Goal: Task Accomplishment & Management: Use online tool/utility

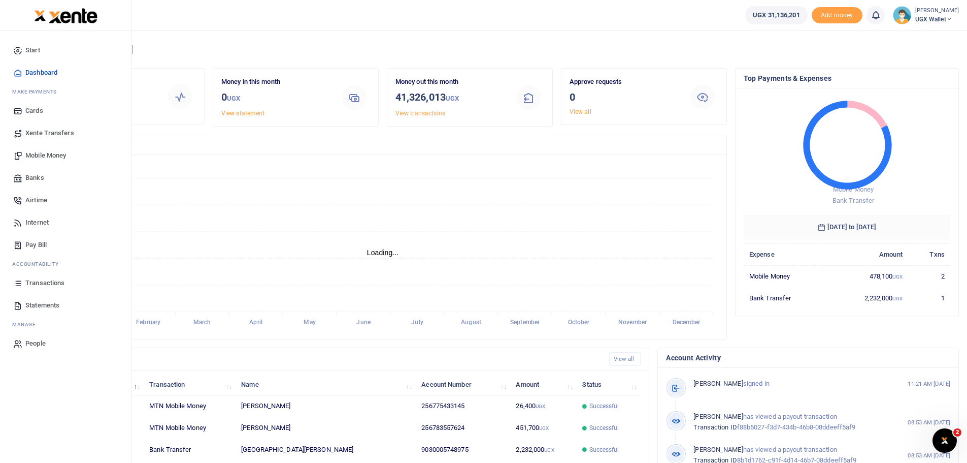
scroll to position [8, 8]
click at [46, 176] on link "Banks" at bounding box center [65, 178] width 115 height 22
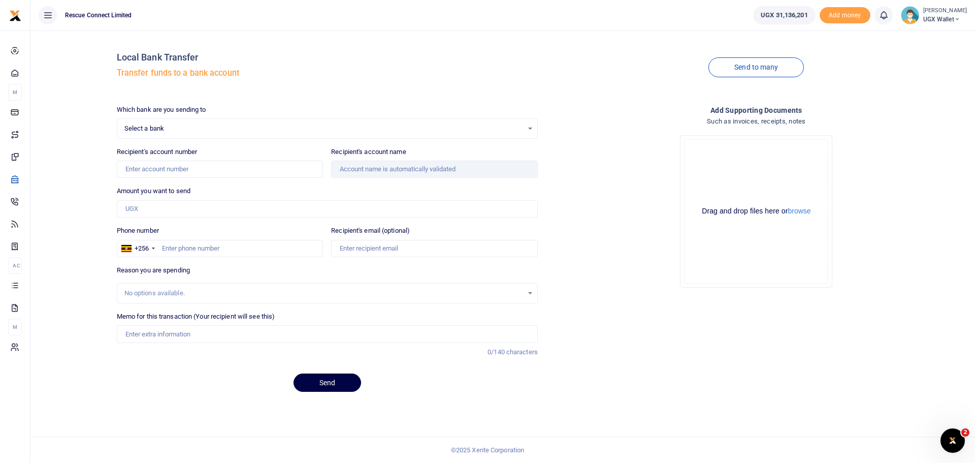
click at [234, 133] on span "Select a bank" at bounding box center [323, 128] width 399 height 10
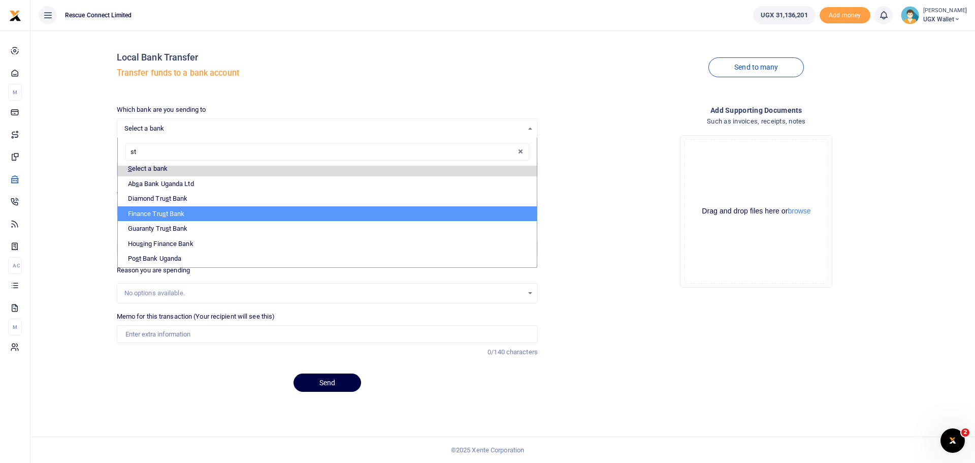
type input "sta"
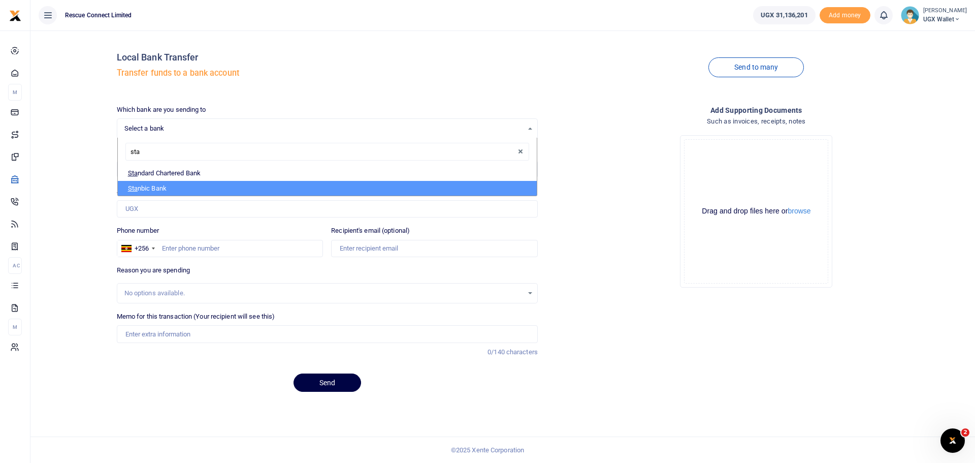
click at [216, 186] on li "Sta nbic Bank" at bounding box center [327, 188] width 419 height 15
select select "STANBIC"
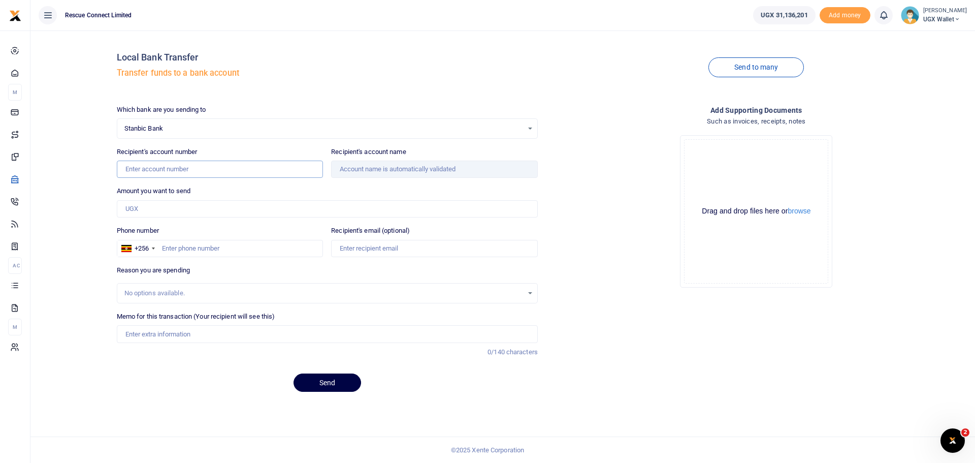
click at [203, 167] on input "Recipient's account number" at bounding box center [220, 168] width 207 height 17
type input "9030005651882"
click at [206, 200] on input "Amount you want to send" at bounding box center [327, 208] width 421 height 17
type input "Ishaka [DEMOGRAPHIC_DATA] Hosp."
type input "80,000"
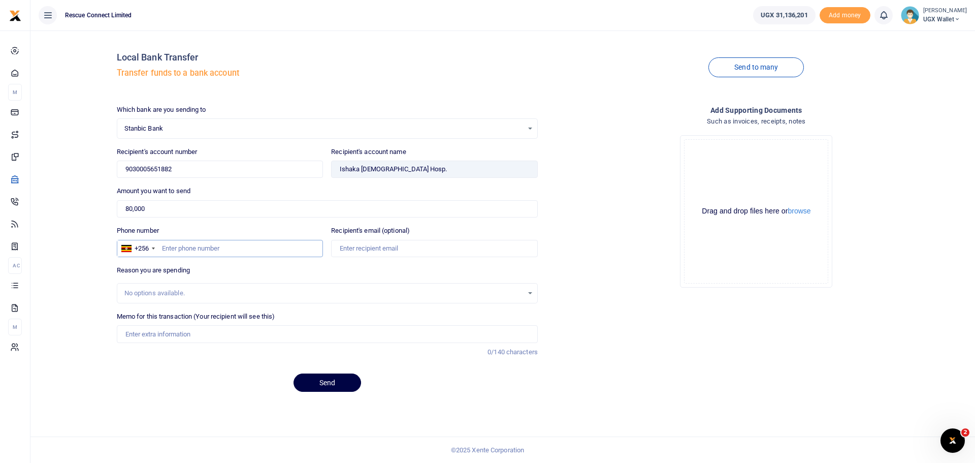
click at [207, 244] on input "Phone number" at bounding box center [220, 248] width 207 height 17
type input "788522799"
click at [195, 331] on input "Memo for this transaction (Your recipient will see this)" at bounding box center [327, 333] width 421 height 17
paste input "135293"
type input "Case 135293"
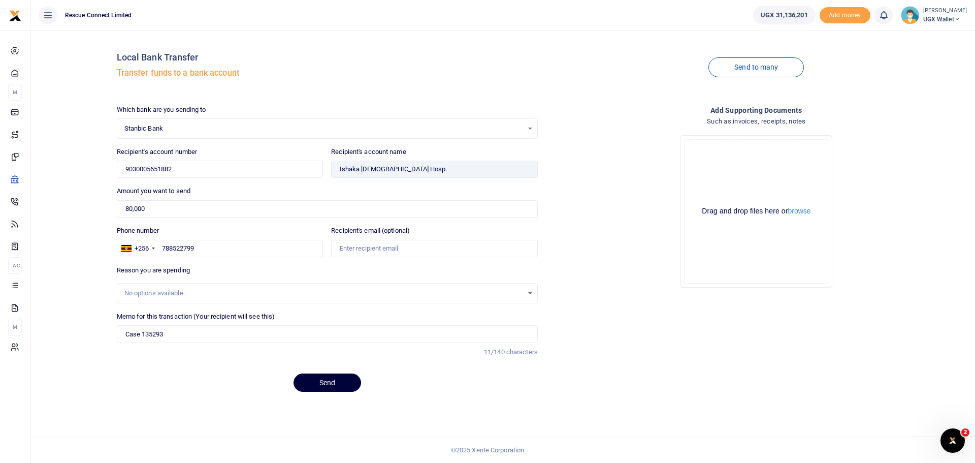
click at [301, 379] on button "Send" at bounding box center [328, 382] width 68 height 18
click at [202, 134] on div "Select a bank Select an option... Select a bank ABC Bank Absa Bank Uganda Ltd B…" at bounding box center [327, 128] width 421 height 20
click at [456, 129] on span "Select a bank" at bounding box center [323, 128] width 399 height 10
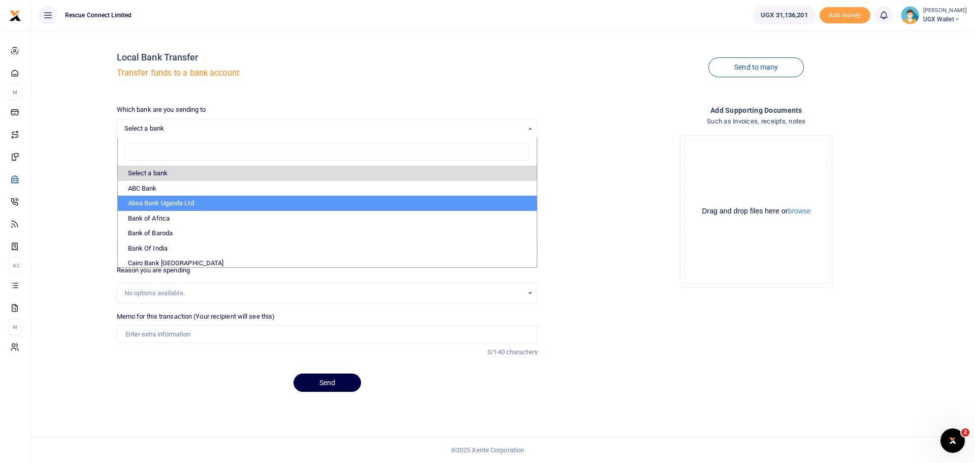
click at [250, 200] on li "Absa Bank Uganda Ltd" at bounding box center [327, 203] width 419 height 15
select select "ABSA"
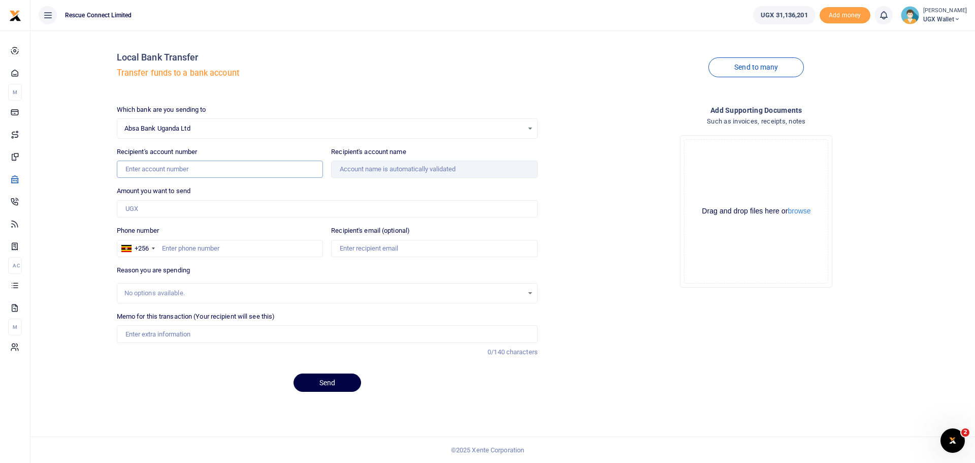
click at [197, 168] on input "Recipient's account number" at bounding box center [220, 168] width 207 height 17
paste input "6008501376"
type input "6008501376"
click at [201, 212] on input "Amount you want to send" at bounding box center [327, 208] width 421 height 17
type input "Hanu Studios Co -Smc Limited"
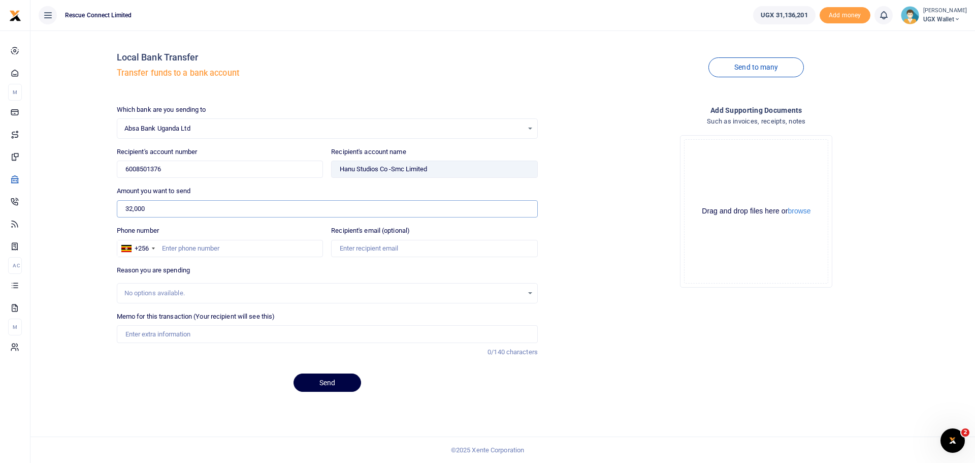
type input "32,000"
click at [205, 249] on input "Phone number" at bounding box center [220, 248] width 207 height 17
type input "766918818"
click at [159, 336] on input "Memo for this transaction (Your recipient will see this)" at bounding box center [327, 333] width 421 height 17
type input "DEG Printing"
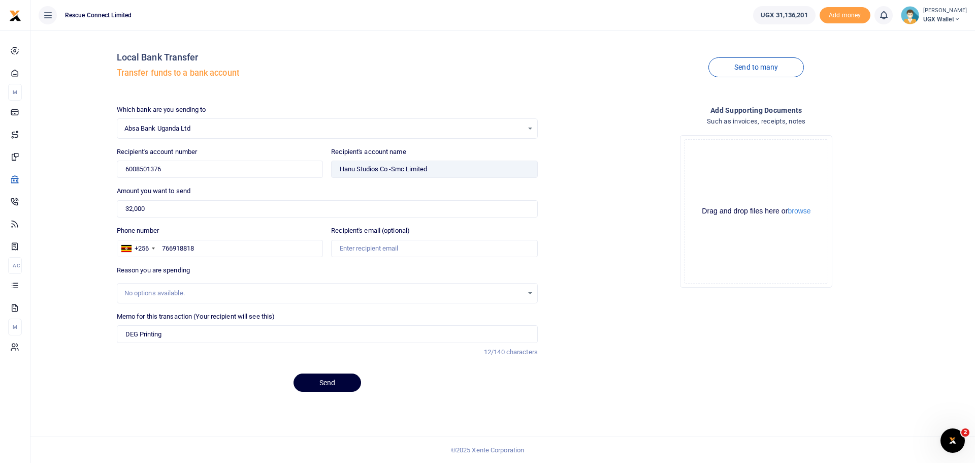
click at [332, 384] on button "Send" at bounding box center [328, 382] width 68 height 18
click at [202, 127] on span "Select a bank" at bounding box center [323, 128] width 399 height 10
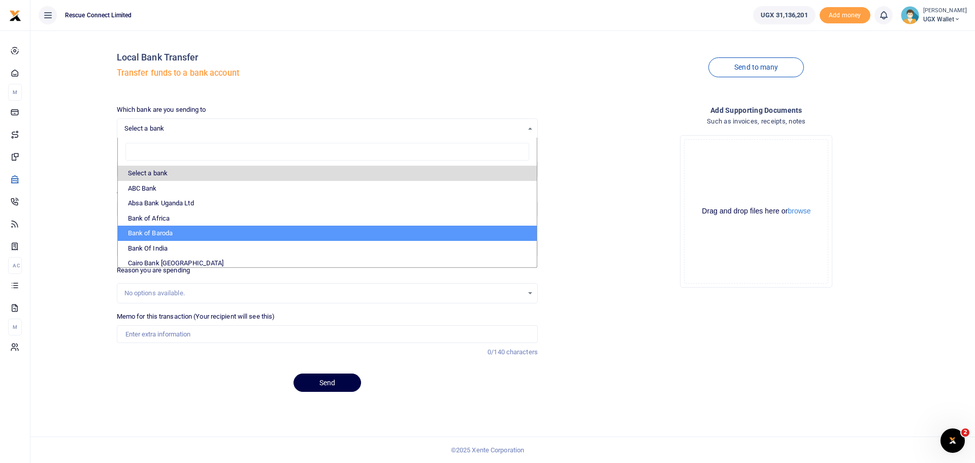
scroll to position [51, 0]
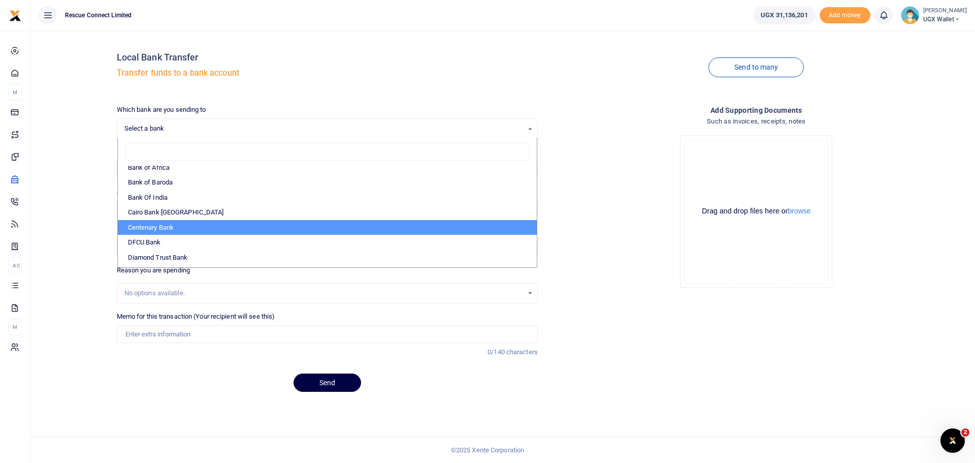
click at [193, 230] on li "Centenary Bank" at bounding box center [327, 227] width 419 height 15
select select "CENT"
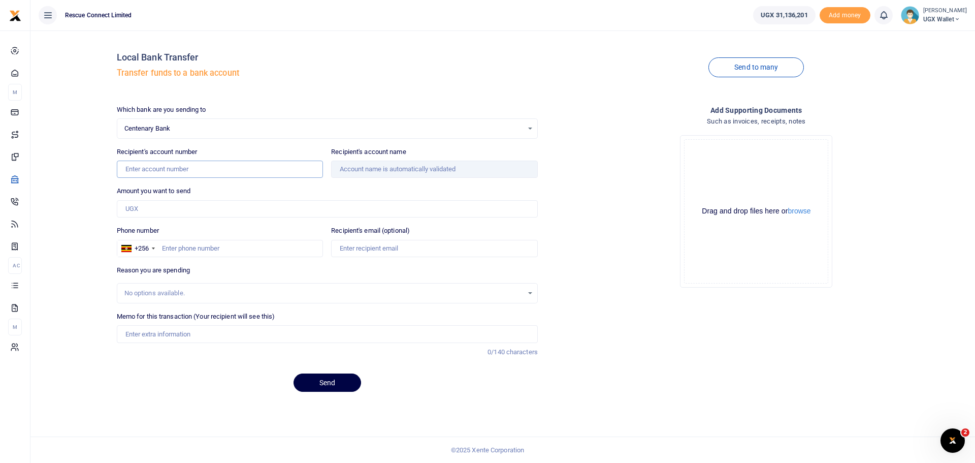
click at [189, 167] on input "Recipient's account number" at bounding box center [220, 168] width 207 height 17
type input "3100021707"
click at [141, 207] on input "Amount you want to send" at bounding box center [327, 208] width 421 height 17
type input "Easy Ride Accident Solutions Limited"
type input "370,600"
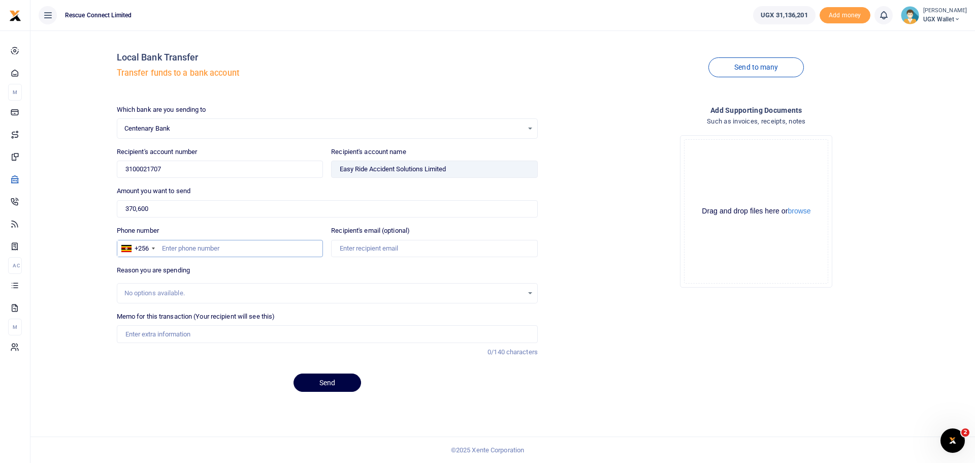
click at [185, 245] on input "Phone number" at bounding box center [220, 248] width 207 height 17
click at [202, 246] on input "Phone number" at bounding box center [220, 248] width 207 height 17
paste input "tel:+256748020415"
click at [185, 246] on input "tel:+256748020415" at bounding box center [220, 248] width 207 height 17
type input "748020415"
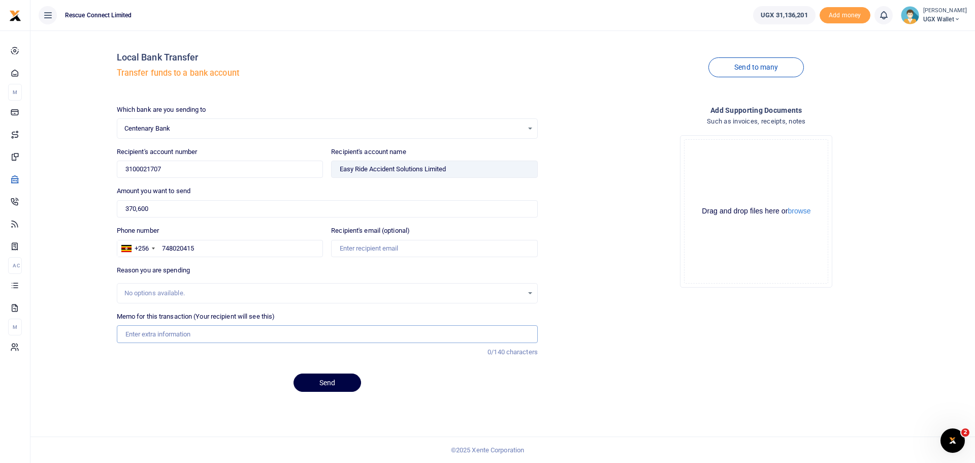
click at [180, 329] on input "Memo for this transaction (Your recipient will see this)" at bounding box center [327, 333] width 421 height 17
type input "Towing simulations"
click at [181, 373] on div "Send" at bounding box center [327, 382] width 421 height 18
click at [327, 381] on button "Send" at bounding box center [328, 382] width 68 height 18
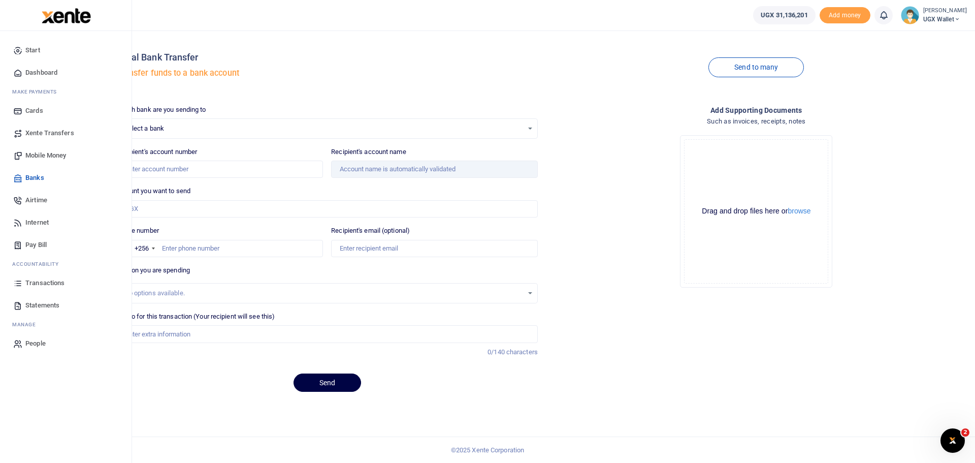
click at [48, 277] on link "Transactions" at bounding box center [65, 283] width 115 height 22
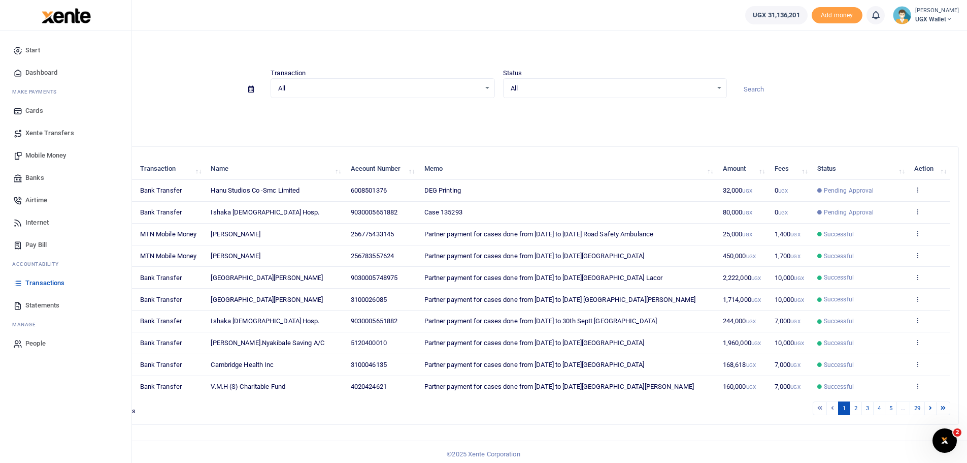
click at [46, 71] on span "Dashboard" at bounding box center [41, 73] width 32 height 10
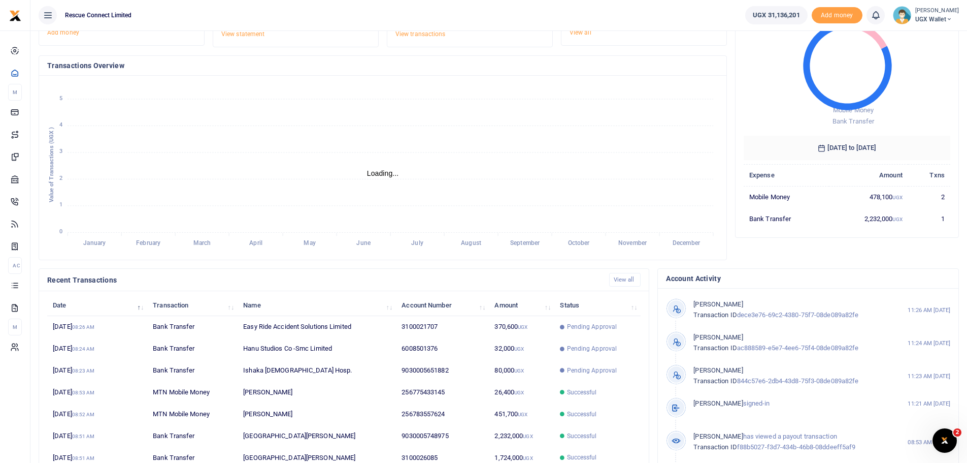
scroll to position [102, 0]
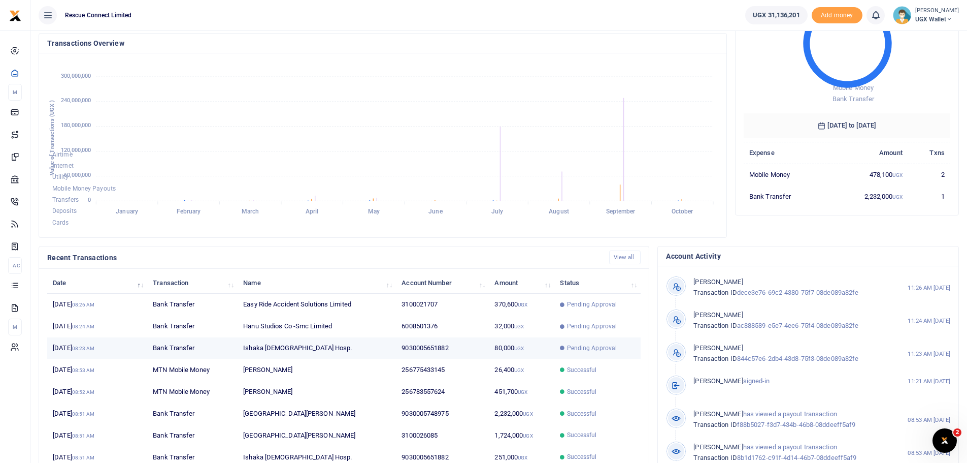
click at [312, 346] on td "Ishaka [DEMOGRAPHIC_DATA] Hosp." at bounding box center [317, 348] width 158 height 22
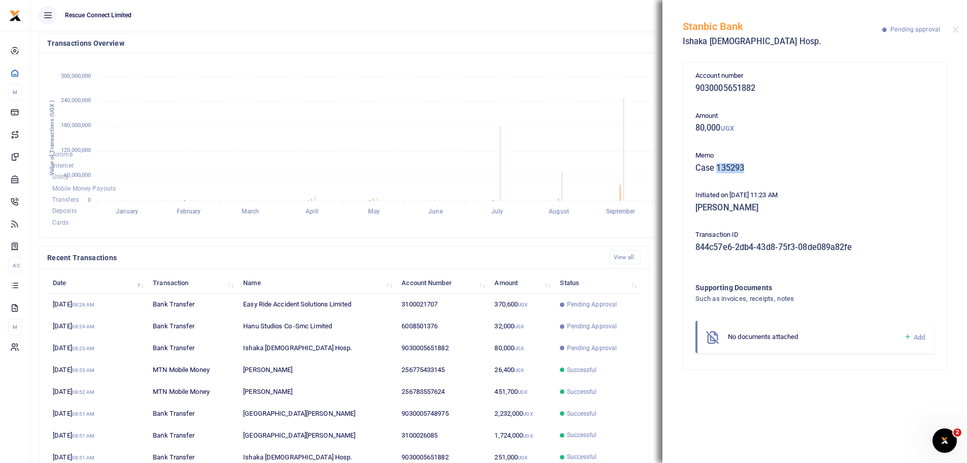
drag, startPoint x: 750, startPoint y: 166, endPoint x: 717, endPoint y: 169, distance: 33.2
click at [717, 169] on h5 "Case 135293" at bounding box center [815, 168] width 239 height 10
copy h5 "135293"
click at [570, 1] on ul "Rescue Connect Limited" at bounding box center [383, 15] width 707 height 30
